Goal: Transaction & Acquisition: Purchase product/service

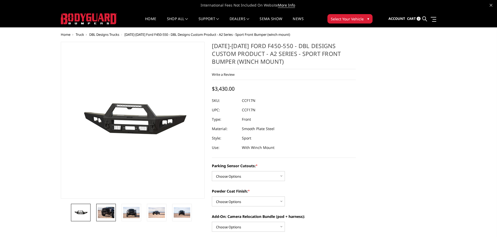
click at [111, 211] on img at bounding box center [106, 212] width 16 height 11
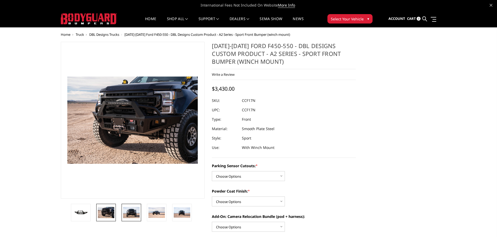
click at [129, 212] on img at bounding box center [131, 212] width 16 height 11
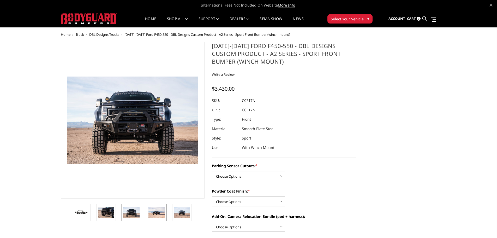
click at [158, 212] on img at bounding box center [157, 212] width 16 height 11
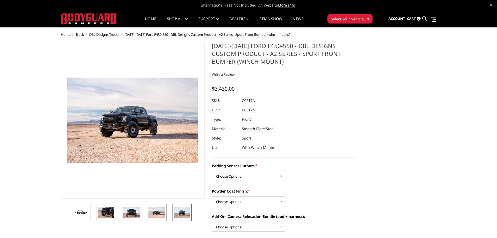
click at [187, 213] on img at bounding box center [182, 212] width 16 height 10
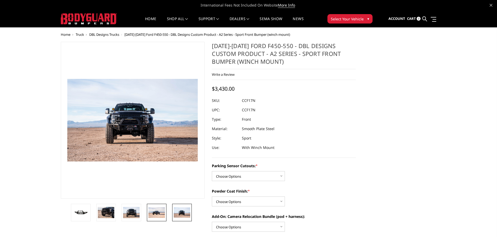
click at [157, 212] on img at bounding box center [157, 212] width 16 height 11
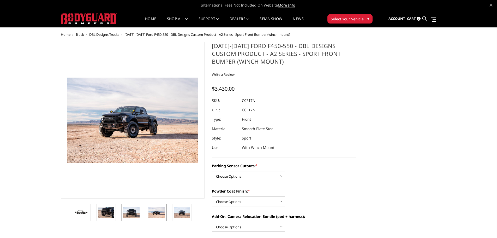
click at [129, 211] on img at bounding box center [131, 212] width 16 height 11
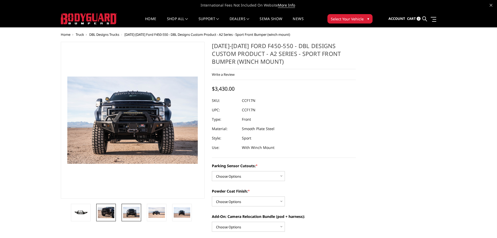
click at [109, 211] on img at bounding box center [106, 212] width 16 height 11
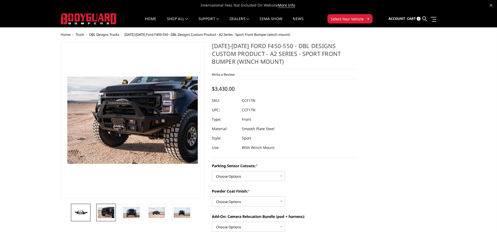
click at [88, 212] on img at bounding box center [81, 213] width 16 height 8
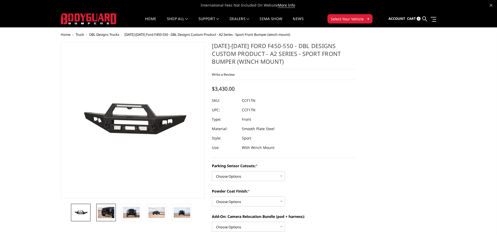
click at [106, 211] on img at bounding box center [106, 212] width 16 height 11
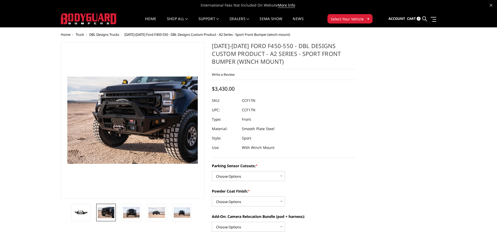
click at [337, 143] on dl "SKU: CCF17N UPC: CCF17N Type: Front Material: Smooth Plate Steel Style: Sport U…" at bounding box center [284, 124] width 144 height 56
click at [317, 108] on div at bounding box center [284, 105] width 144 height 19
click at [107, 34] on span "DBL Designs Trucks" at bounding box center [104, 34] width 30 height 5
click at [76, 211] on img at bounding box center [81, 213] width 16 height 8
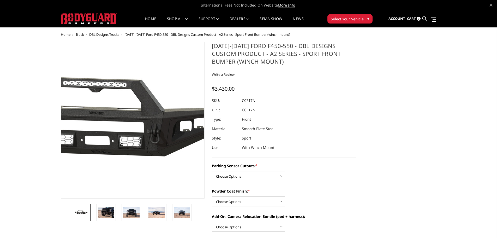
click at [155, 128] on img at bounding box center [104, 120] width 334 height 159
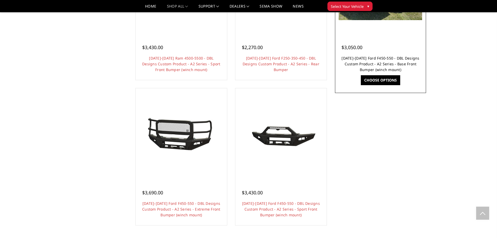
scroll to position [470, 0]
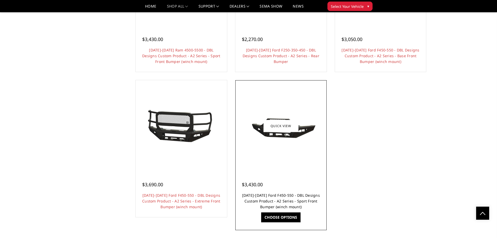
click at [296, 196] on link "[DATE]-[DATE] Ford F450-550 - DBL Designs Custom Product - A2 Series - Sport Fr…" at bounding box center [281, 201] width 78 height 16
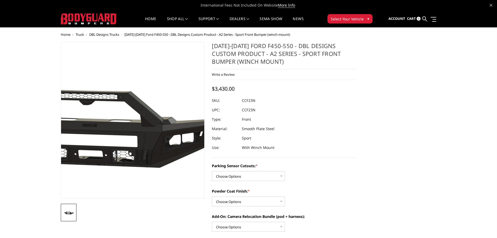
click at [158, 152] on img at bounding box center [99, 119] width 334 height 159
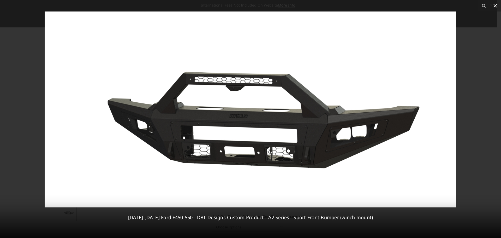
click at [493, 9] on icon at bounding box center [495, 6] width 6 height 6
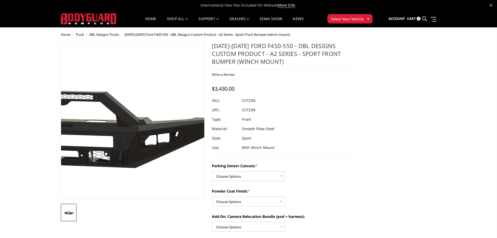
click at [176, 133] on img at bounding box center [75, 120] width 334 height 159
